Goal: Check status: Verify the current state of an ongoing process or item

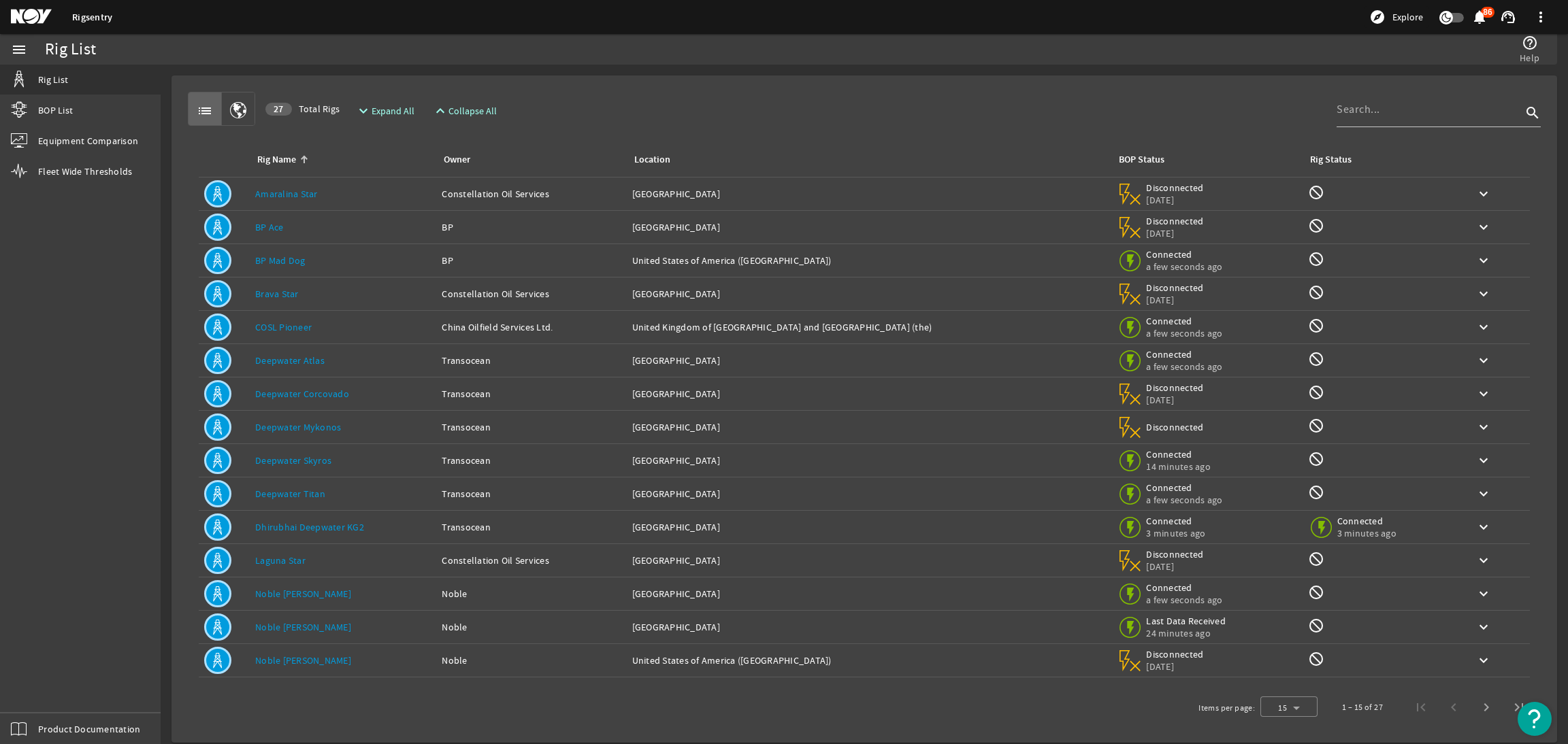
click at [40, 21] on mat-icon at bounding box center [41, 17] width 61 height 16
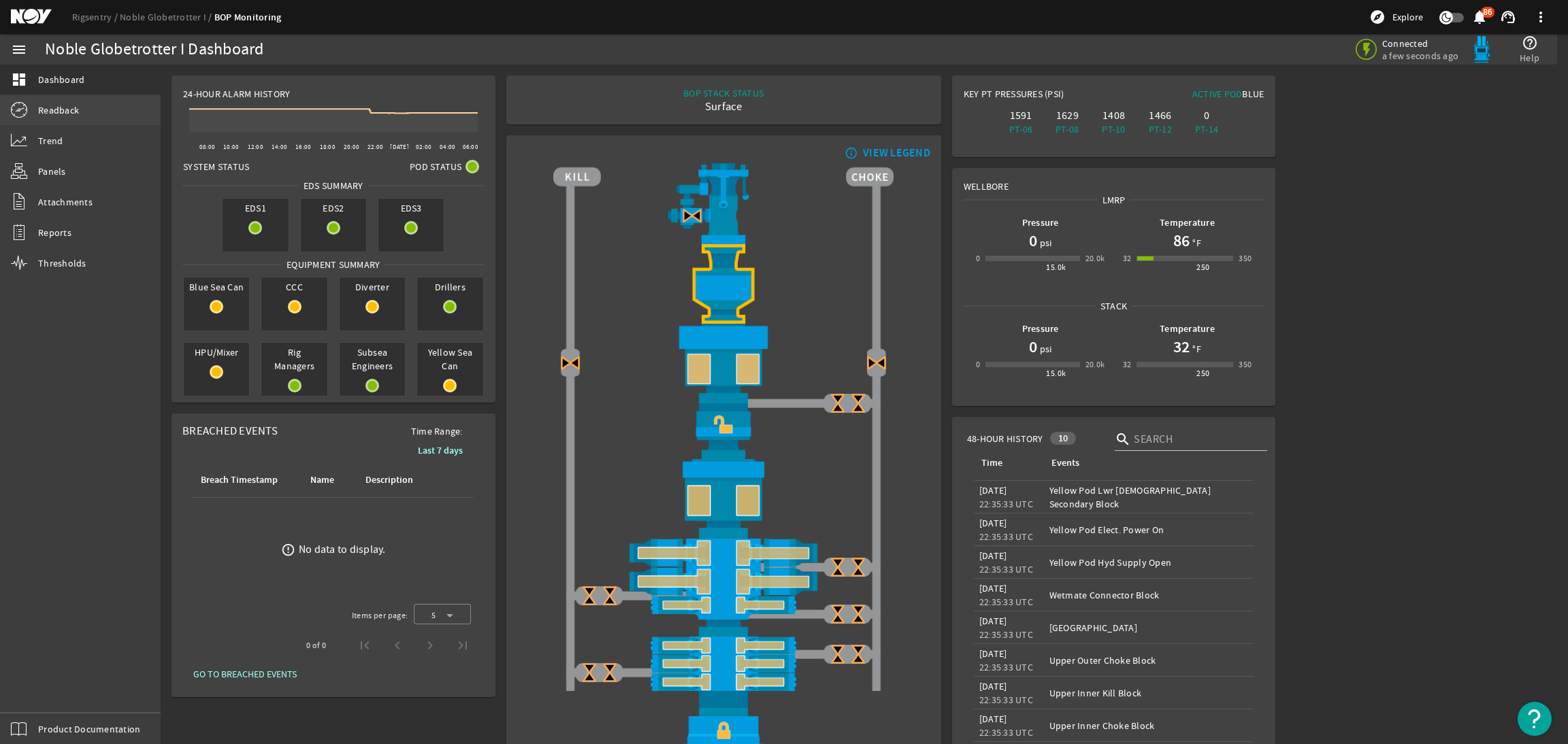
click at [87, 110] on link "Readback" at bounding box center [80, 110] width 161 height 30
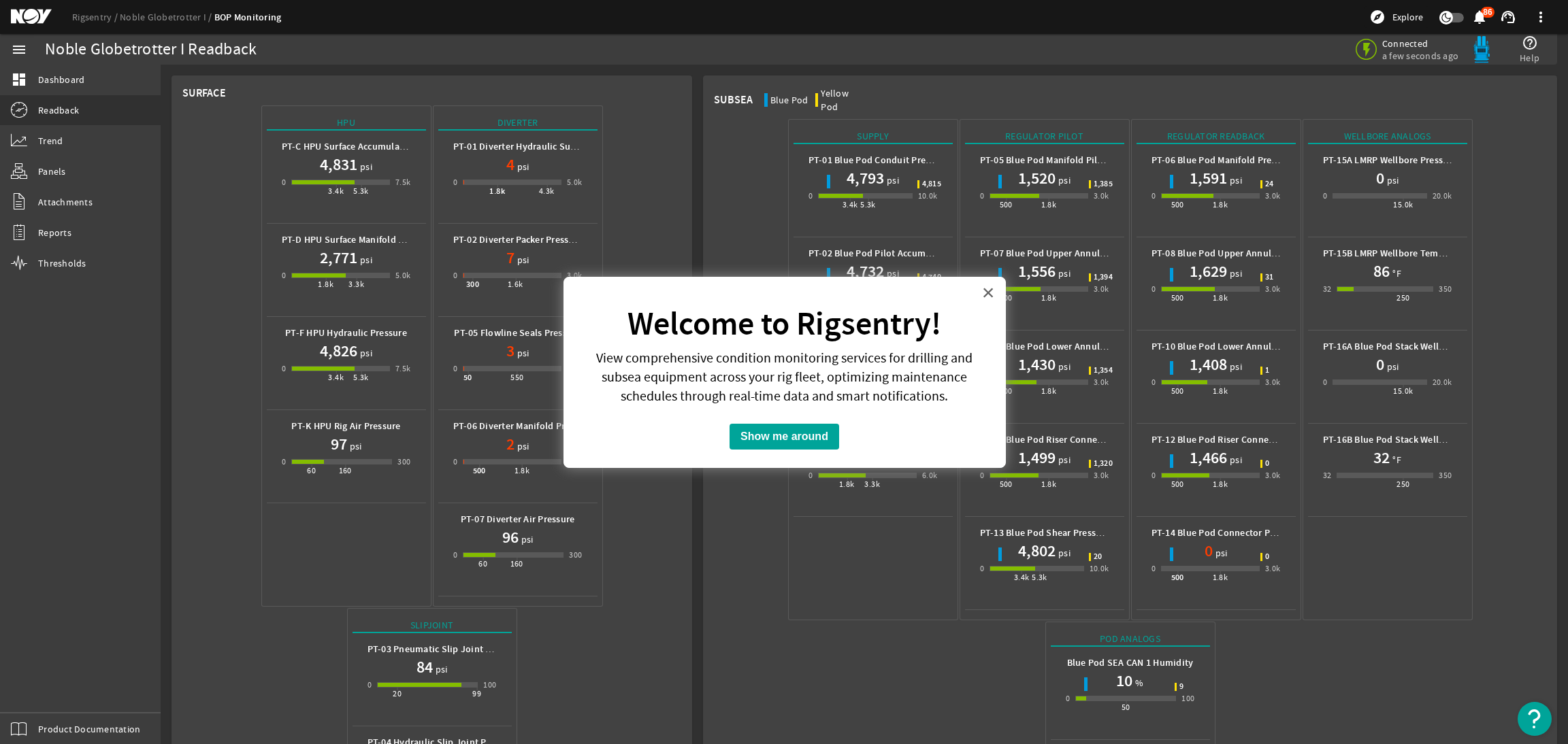
click at [986, 290] on button "×" at bounding box center [988, 293] width 13 height 22
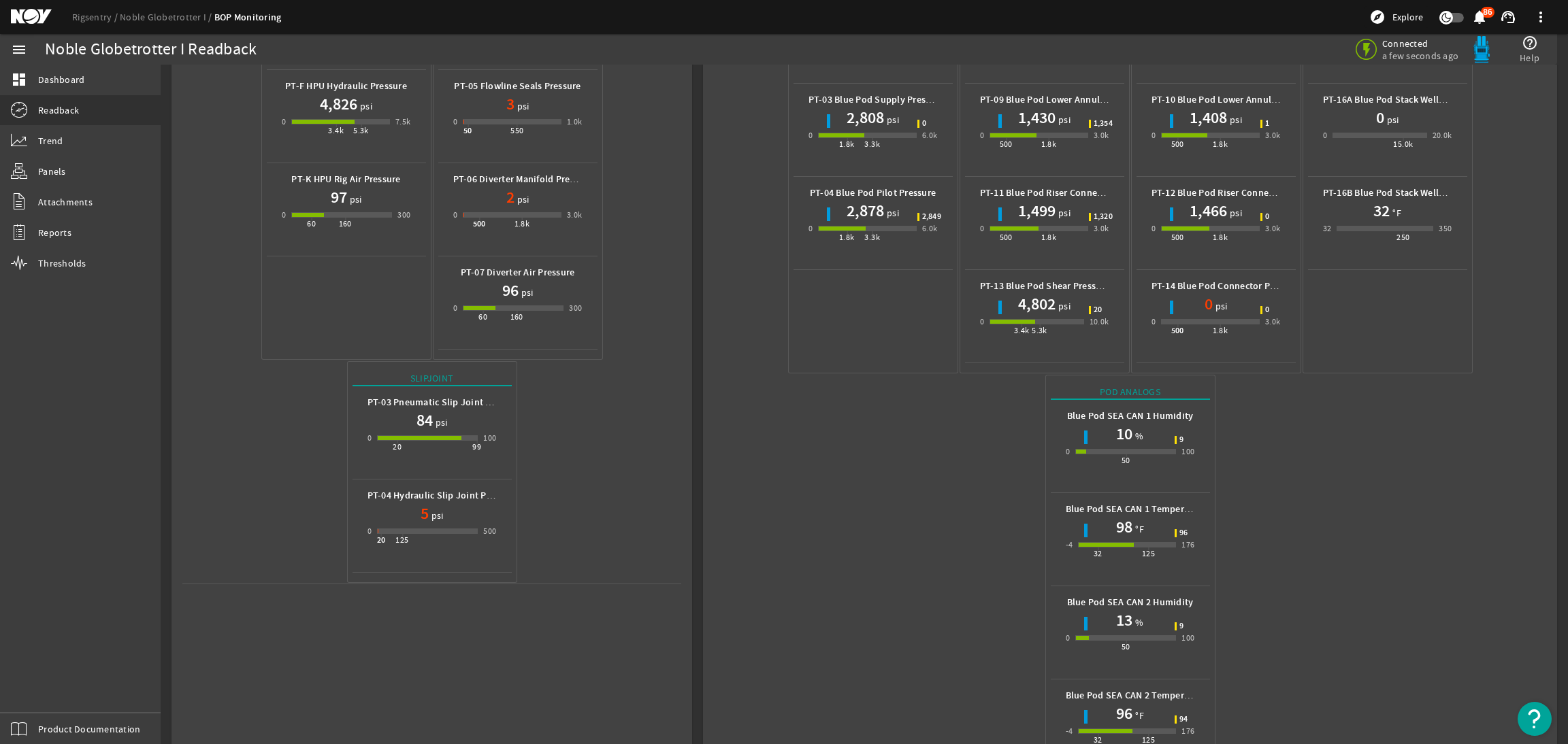
scroll to position [297, 0]
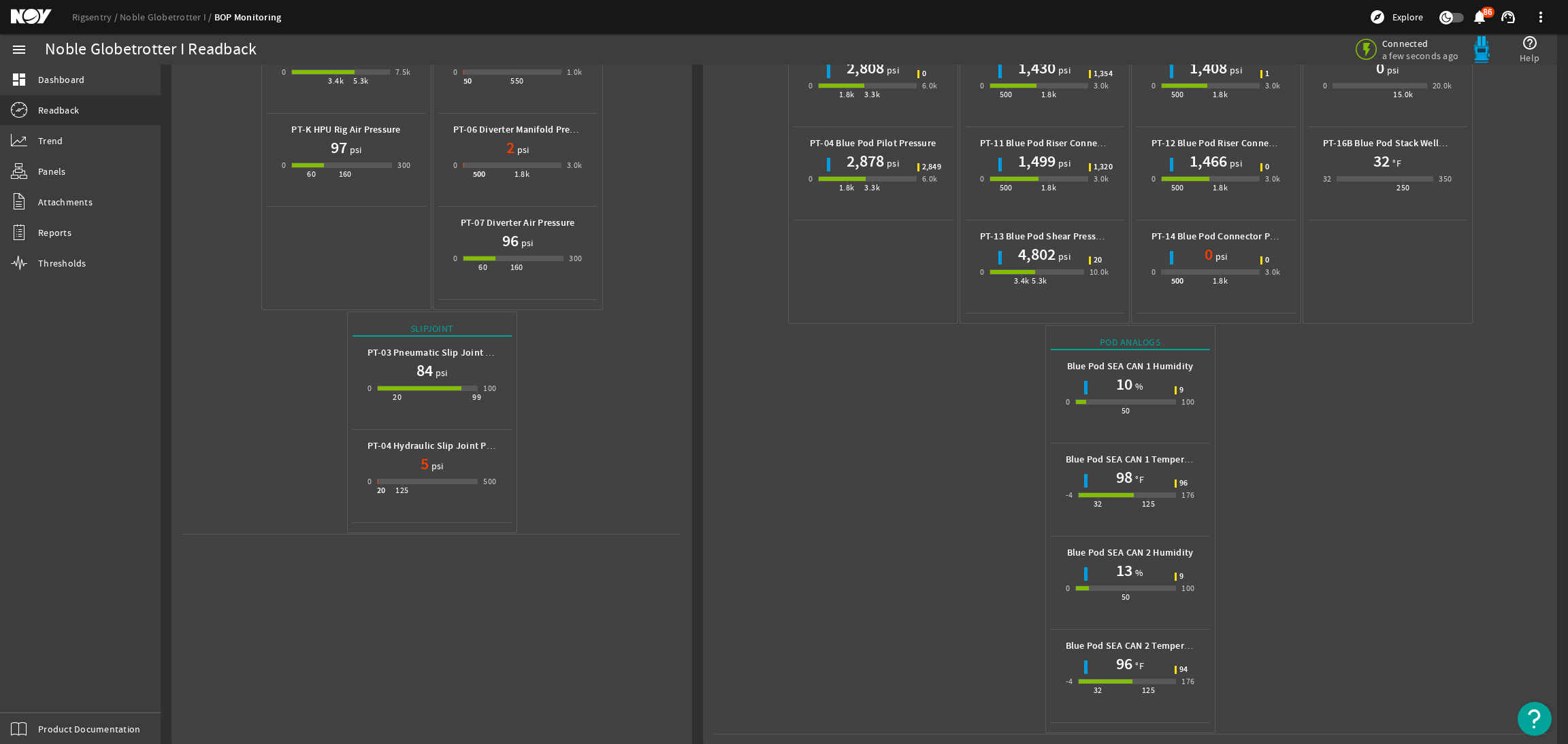
click at [19, 13] on mat-icon at bounding box center [41, 17] width 61 height 16
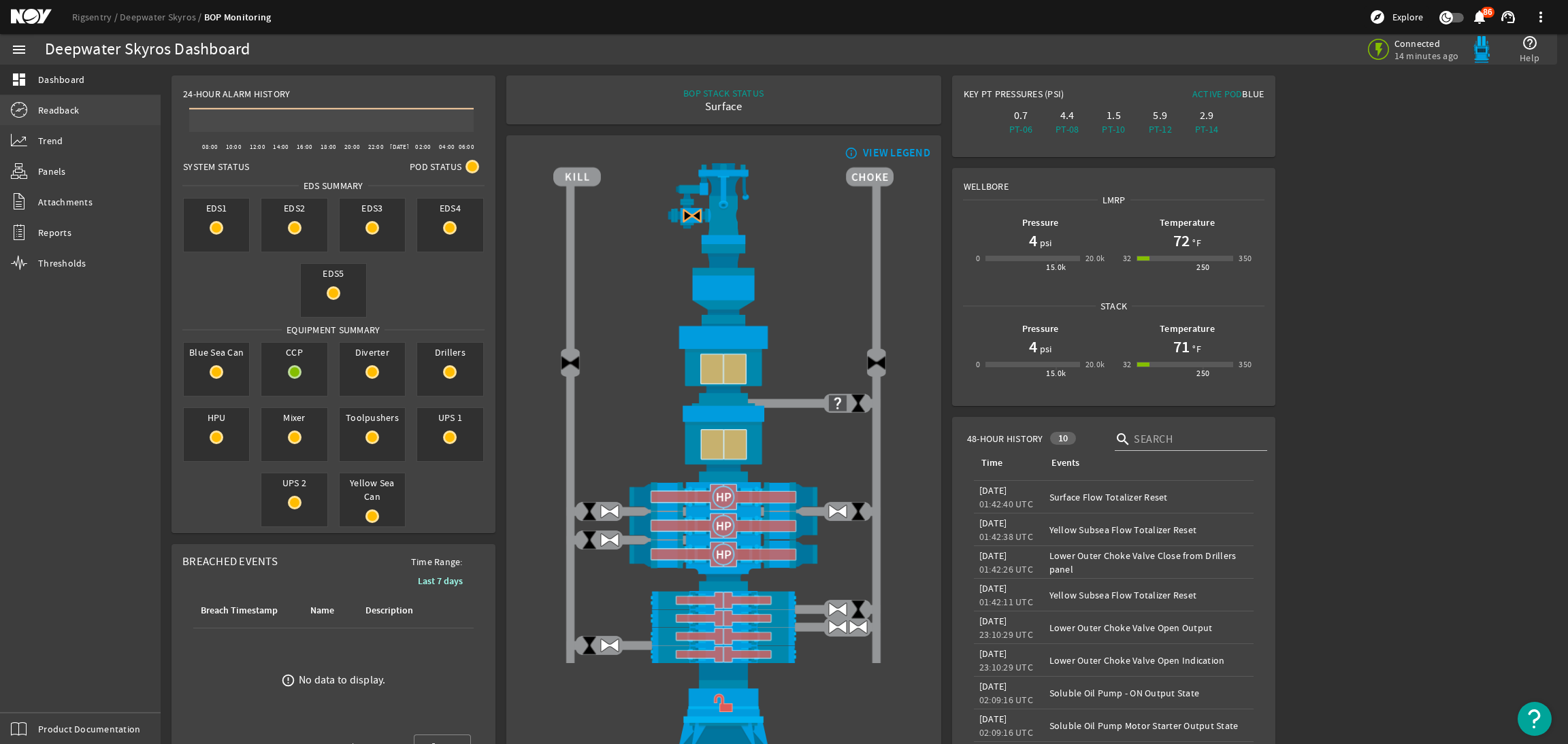
click at [62, 102] on link "Readback" at bounding box center [80, 110] width 161 height 30
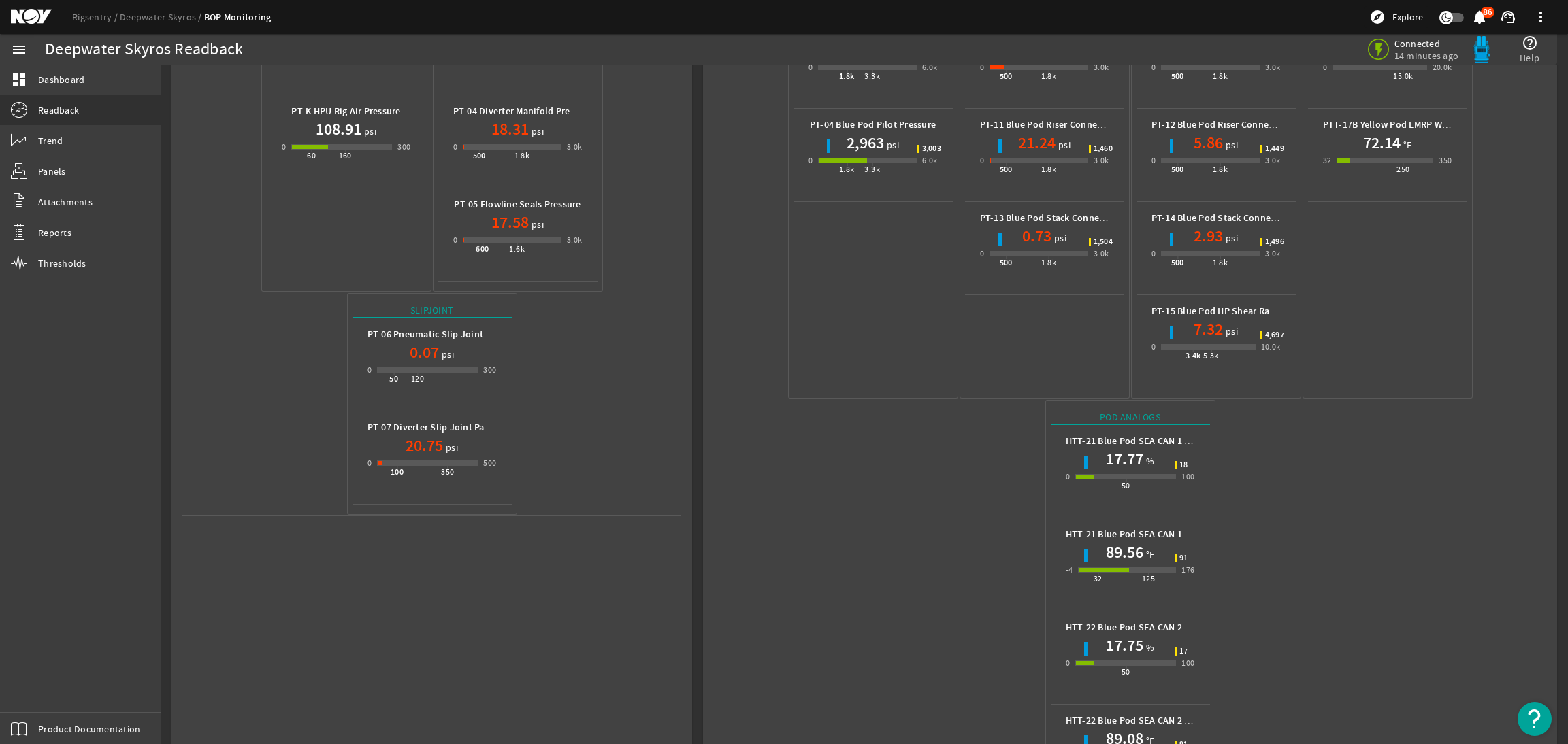
scroll to position [390, 0]
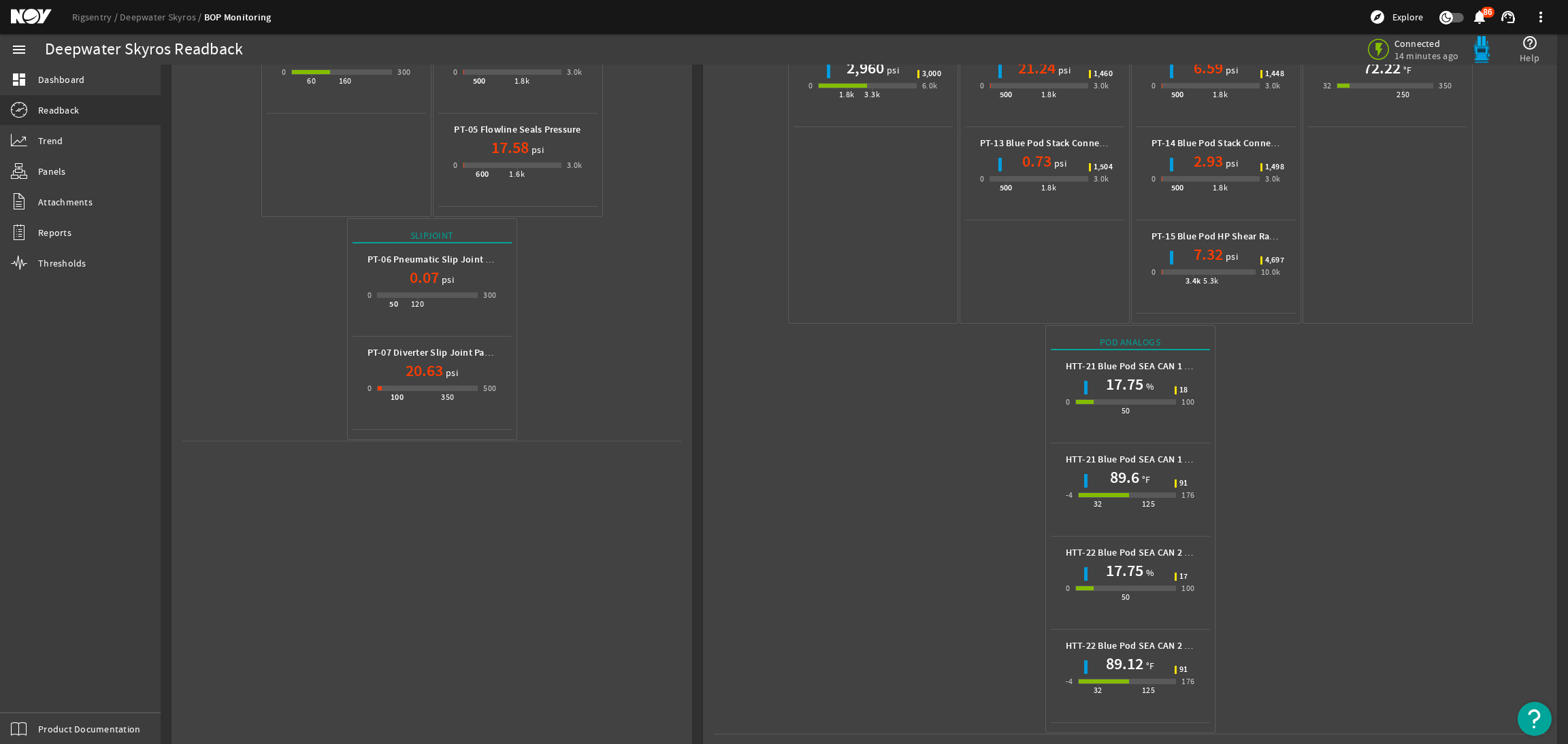
click at [162, 75] on div "Surface HPU PT-C HPU Surface Accumulator Pressure 4,700 psi 0 3.4k 5.3k 7.5k PT…" at bounding box center [864, 215] width 1407 height 1081
click at [40, 16] on mat-icon at bounding box center [41, 17] width 61 height 16
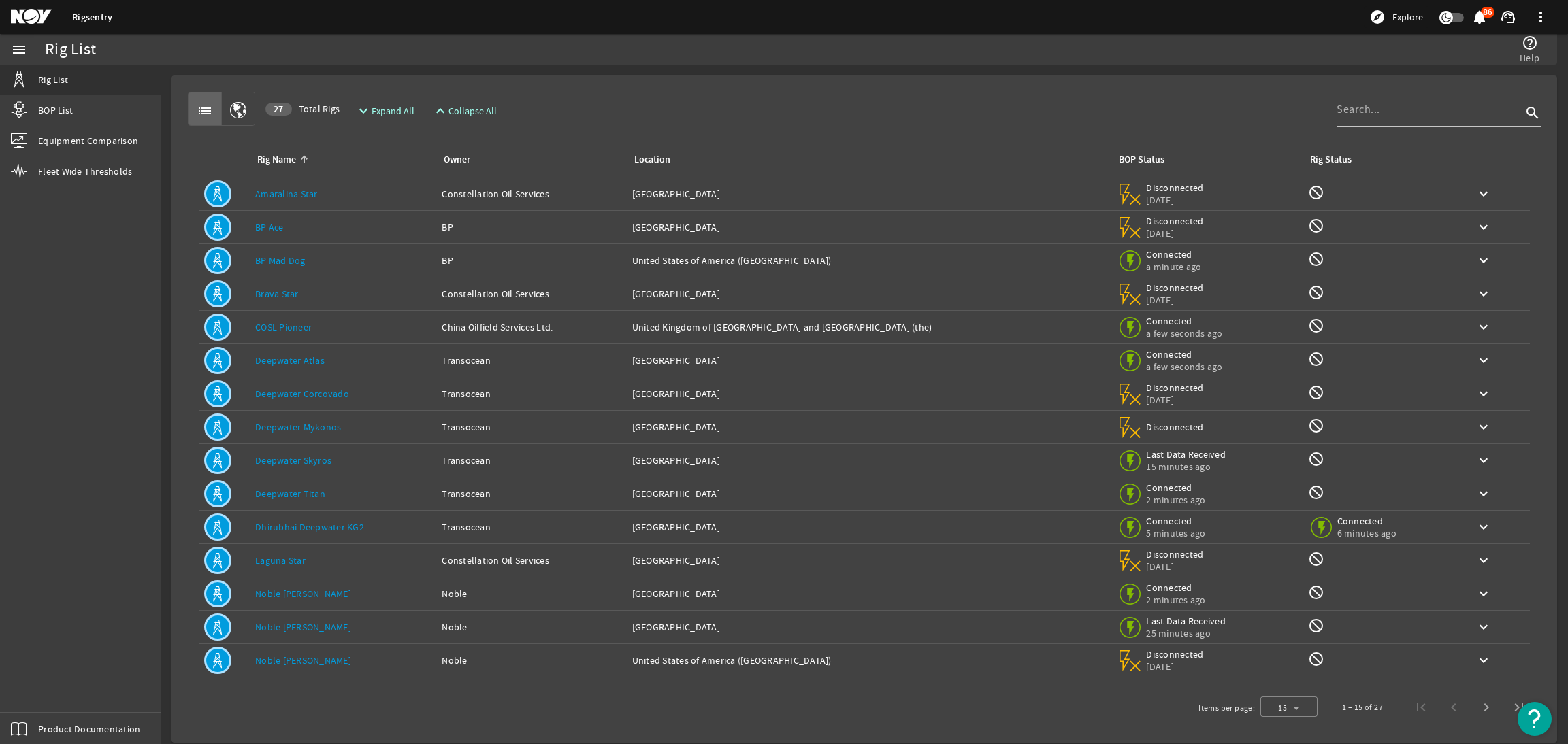
click at [324, 528] on link "Dhirubhai Deepwater KG2" at bounding box center [309, 527] width 109 height 13
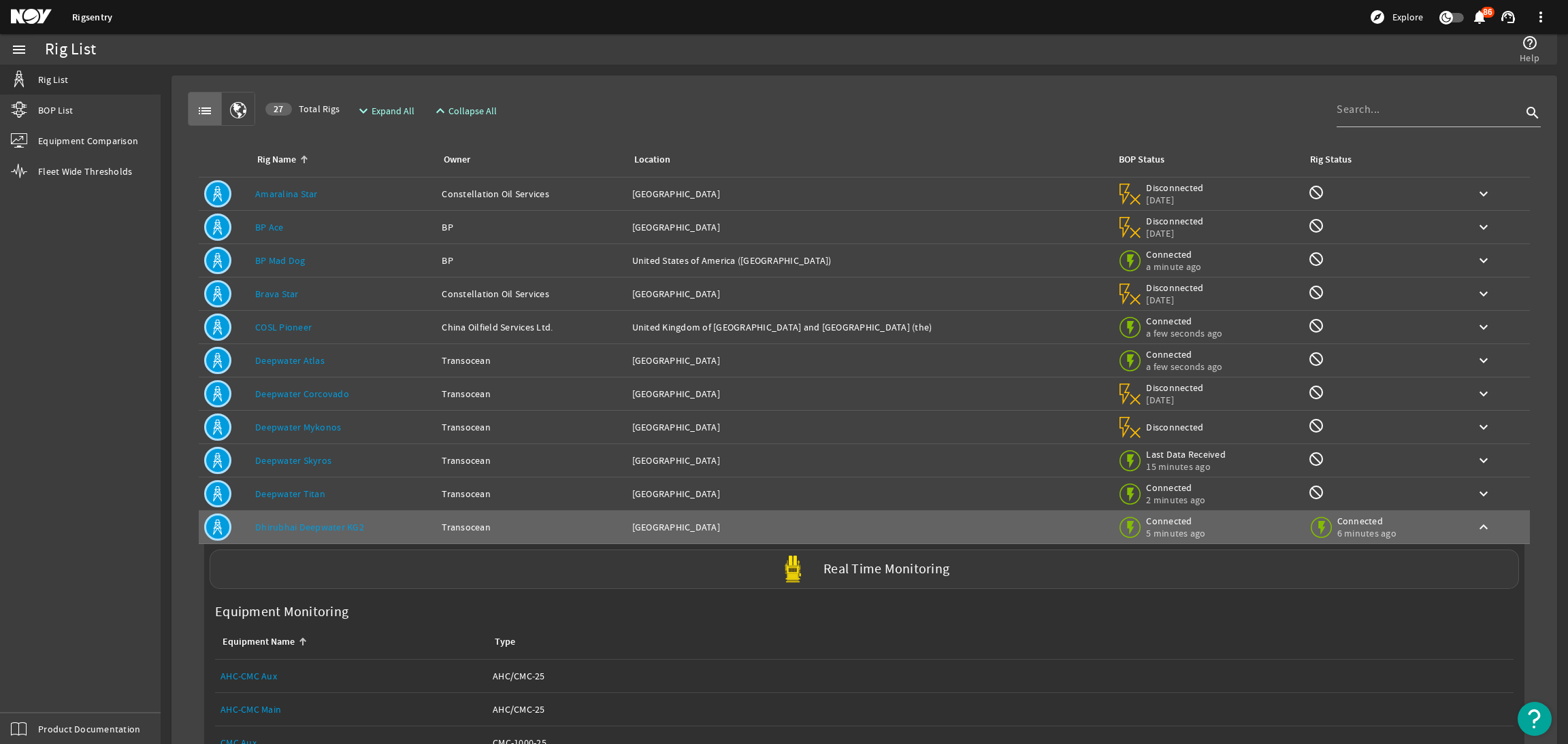
click at [824, 567] on label "Real Time Monitoring" at bounding box center [887, 569] width 126 height 14
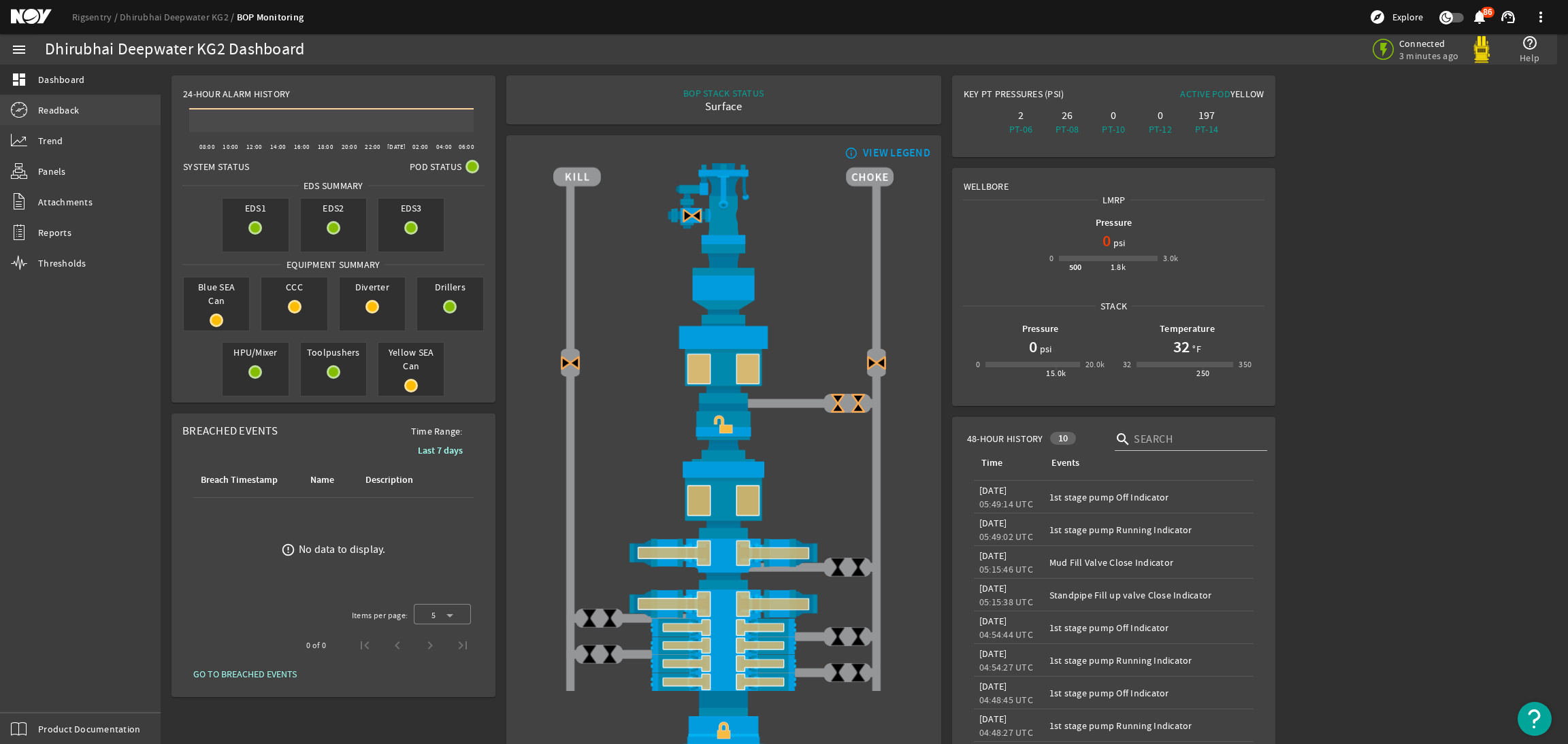
click at [59, 123] on link "Readback" at bounding box center [80, 110] width 161 height 30
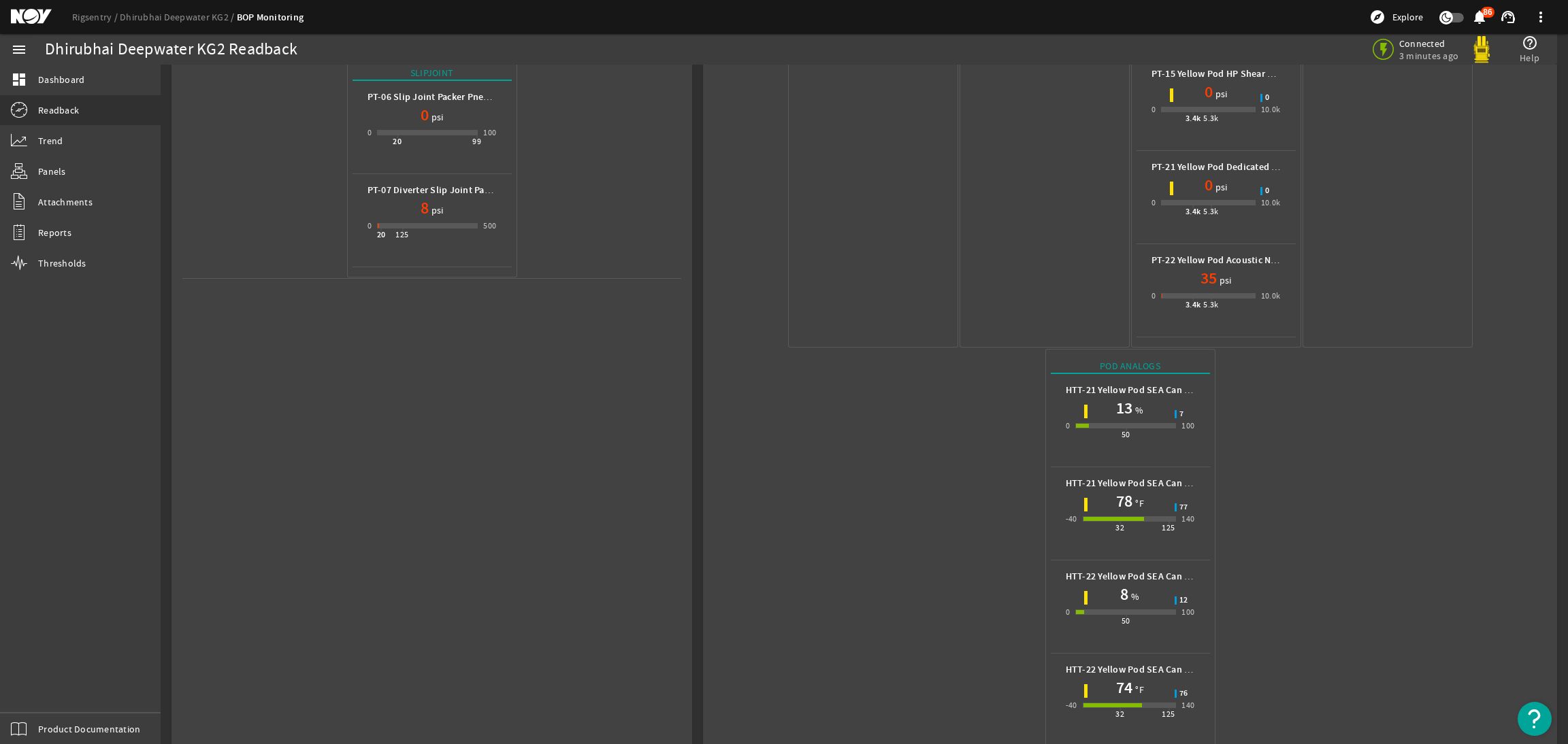
scroll to position [577, 0]
